Goal: Navigation & Orientation: Go to known website

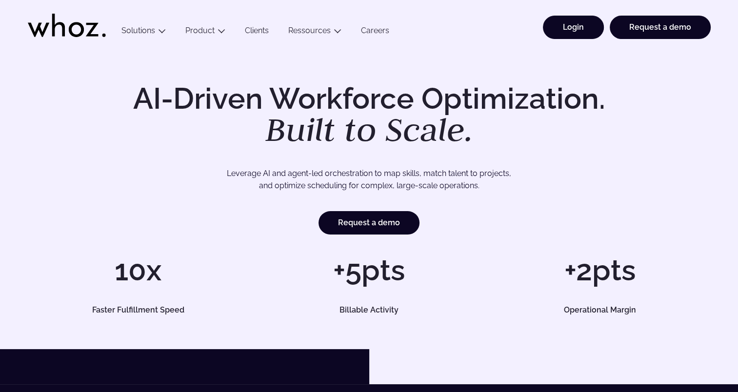
click at [553, 31] on link "Login" at bounding box center [573, 27] width 61 height 23
